Goal: Task Accomplishment & Management: Manage account settings

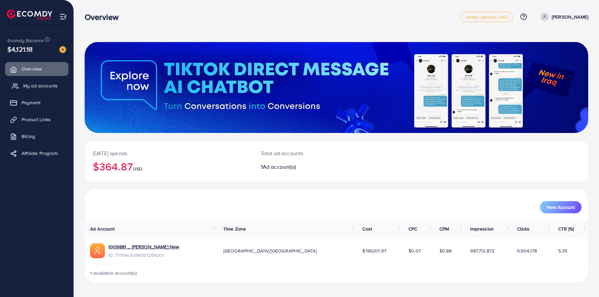
click at [41, 86] on span "My ad accounts" at bounding box center [40, 85] width 34 height 7
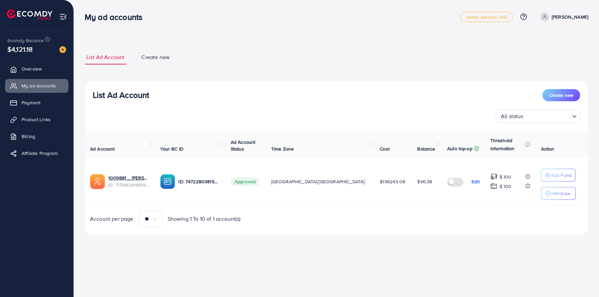
click at [344, 144] on th "Time Zone" at bounding box center [320, 144] width 109 height 27
click at [342, 104] on div "List Ad Account Create new All status Loading..." at bounding box center [337, 106] width 504 height 34
